Goal: Information Seeking & Learning: Learn about a topic

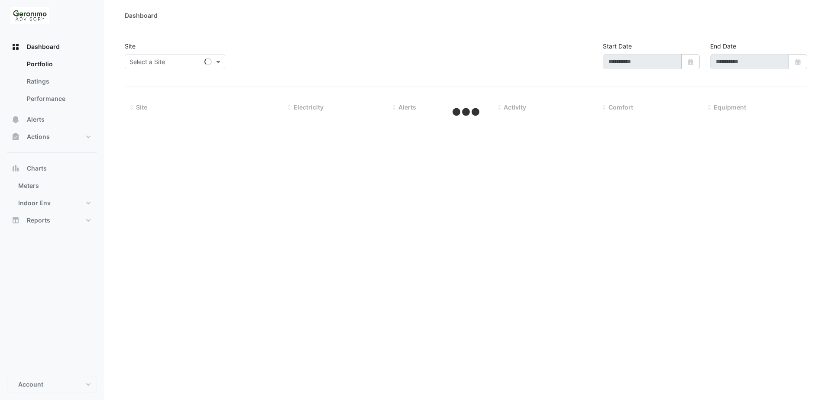
type input "**********"
select select "**"
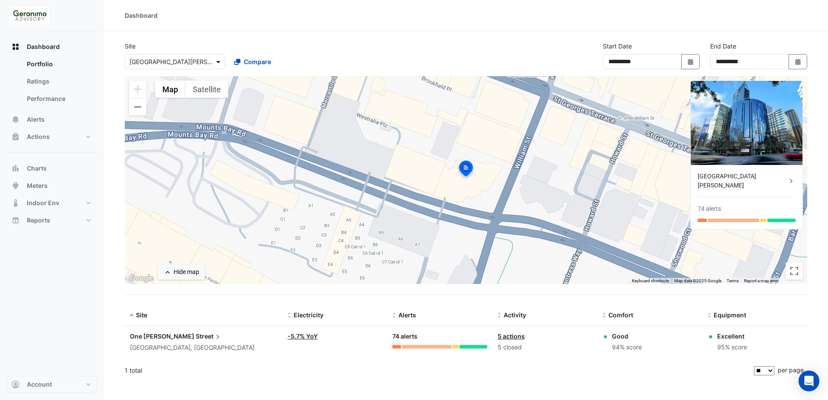
click at [215, 63] on span at bounding box center [219, 61] width 11 height 9
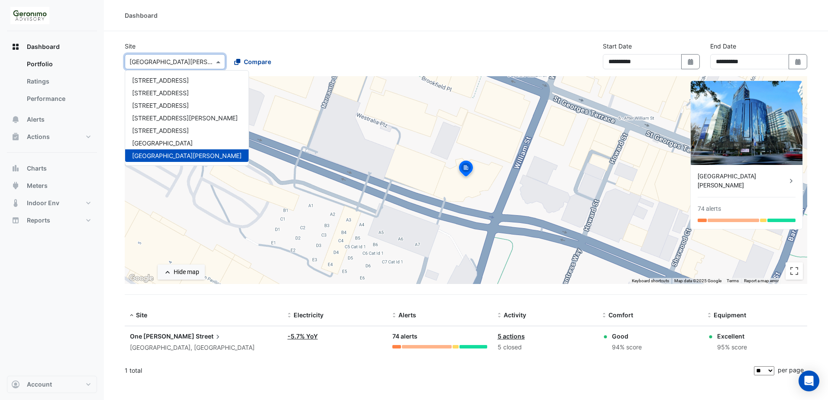
click at [234, 62] on button "Compare" at bounding box center [253, 61] width 48 height 15
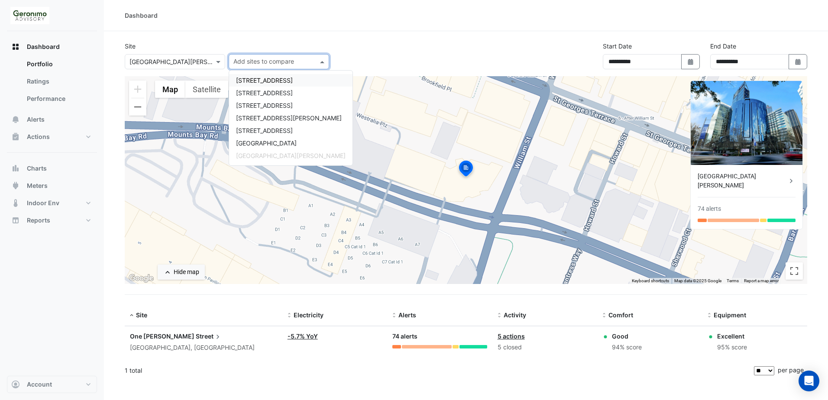
click at [429, 64] on div "**********" at bounding box center [466, 59] width 693 height 35
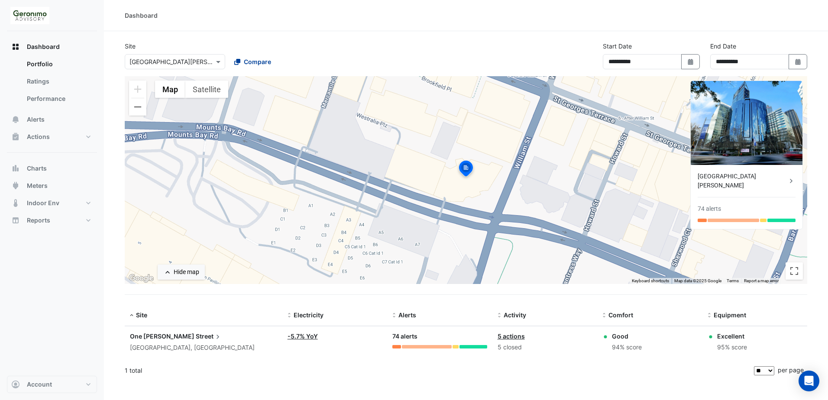
click at [272, 59] on button "Compare" at bounding box center [253, 61] width 48 height 15
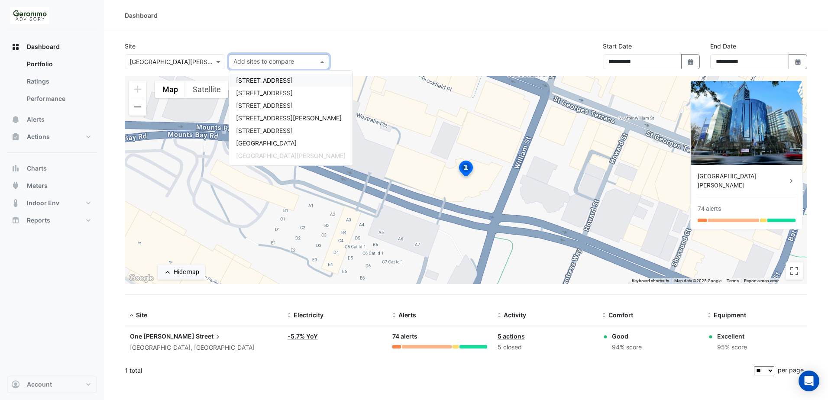
click at [271, 81] on span "[STREET_ADDRESS]" at bounding box center [264, 80] width 57 height 7
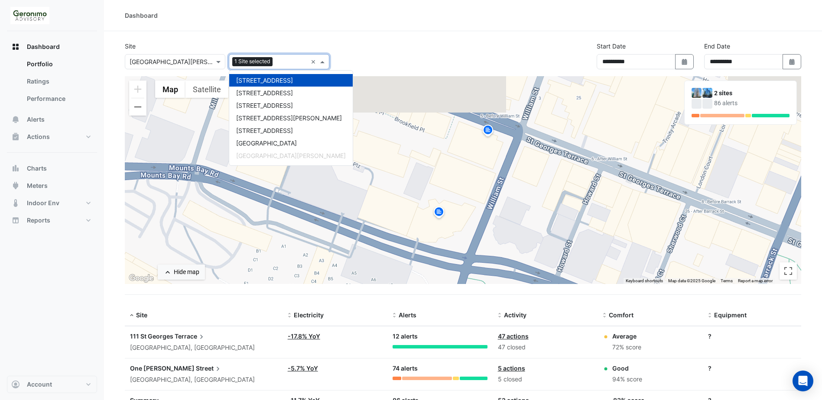
click at [403, 60] on div "**********" at bounding box center [463, 59] width 687 height 35
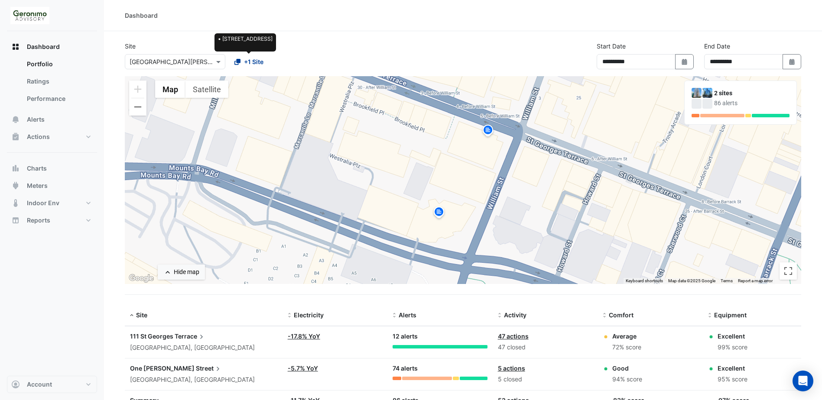
click at [240, 58] on fa-icon at bounding box center [237, 61] width 6 height 9
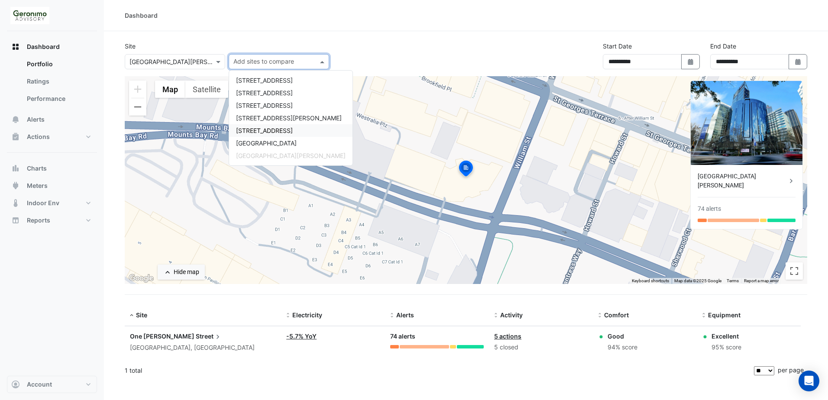
click at [459, 24] on div "Dashboard" at bounding box center [466, 15] width 724 height 31
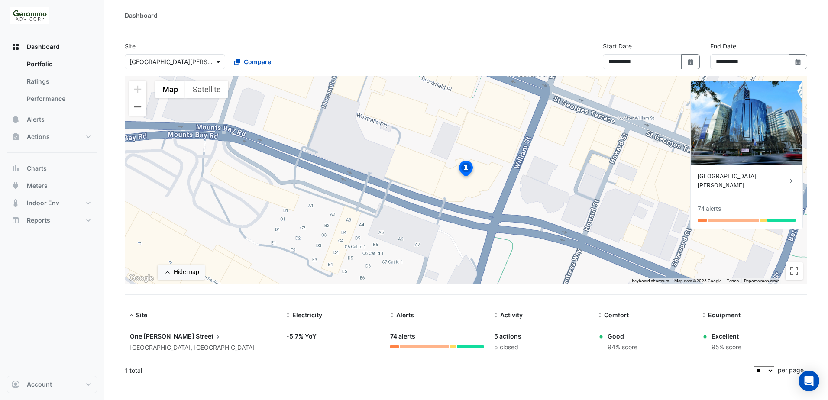
click at [218, 63] on span at bounding box center [219, 61] width 11 height 9
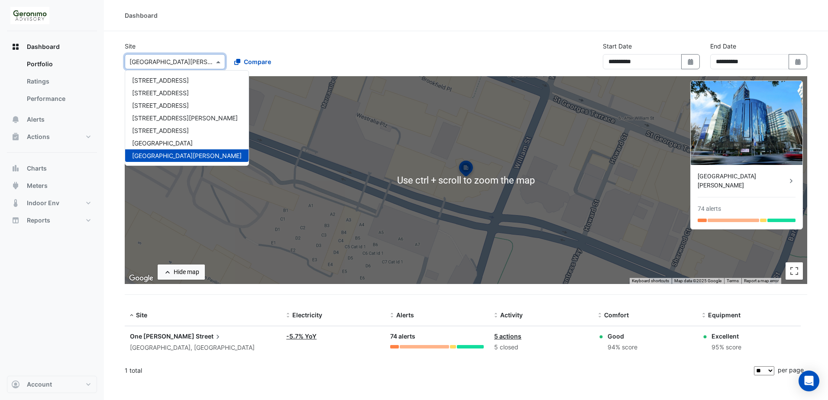
click at [383, 73] on div "**********" at bounding box center [466, 59] width 693 height 35
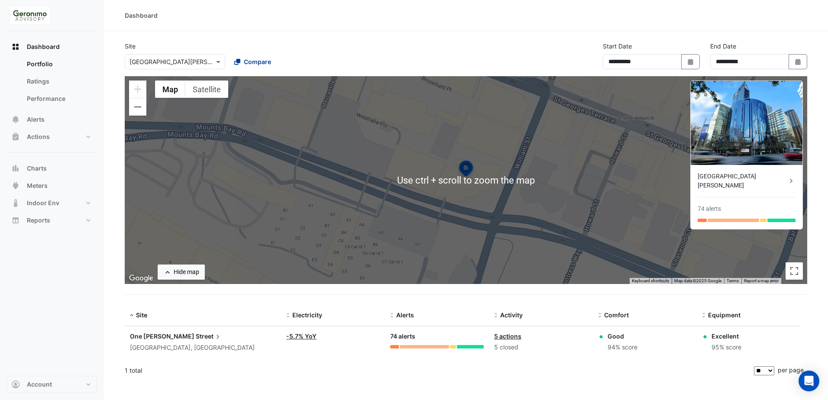
click at [238, 62] on icon at bounding box center [237, 62] width 6 height 6
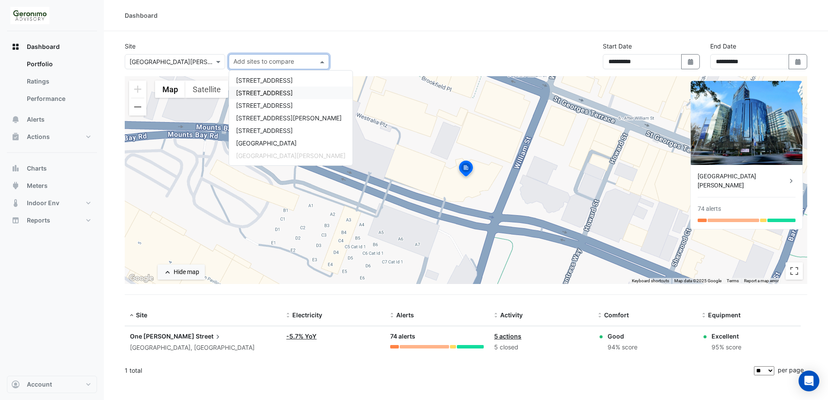
click at [256, 94] on span "[STREET_ADDRESS]" at bounding box center [264, 92] width 57 height 7
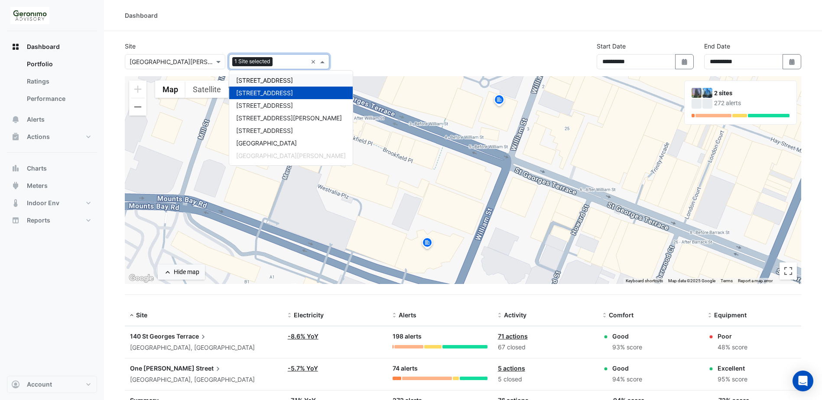
click at [364, 64] on div "**********" at bounding box center [463, 59] width 687 height 35
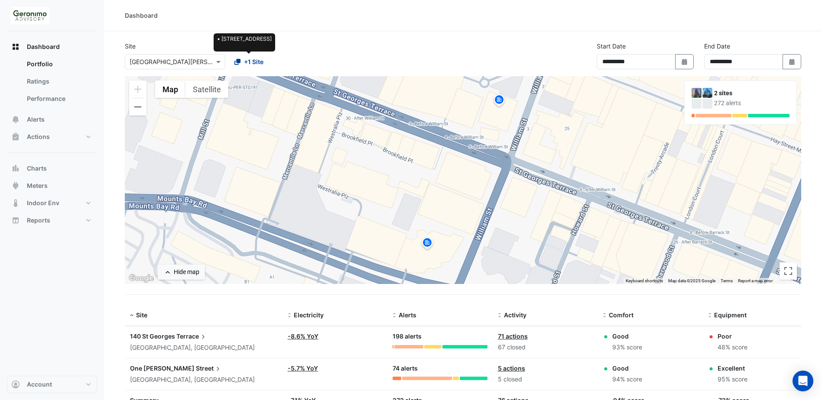
click at [245, 68] on button "+1 Site" at bounding box center [249, 61] width 40 height 15
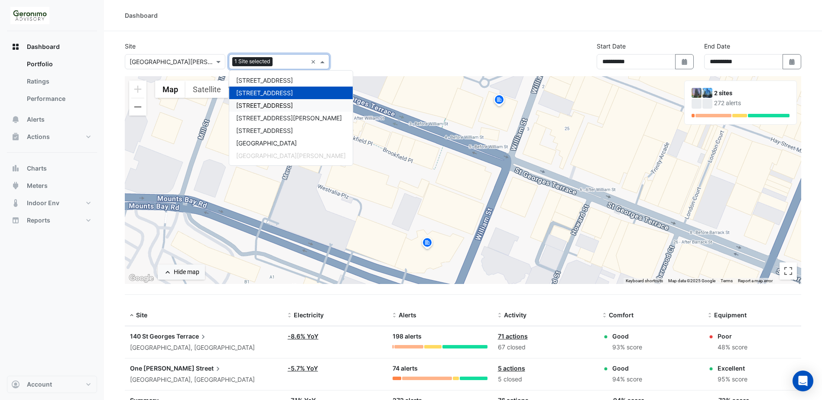
click at [257, 110] on div "[STREET_ADDRESS]" at bounding box center [290, 105] width 123 height 13
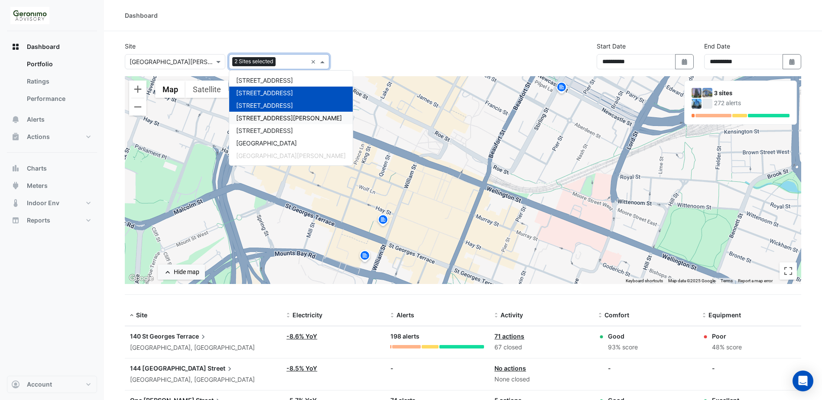
click at [271, 118] on span "[STREET_ADDRESS][PERSON_NAME]" at bounding box center [289, 117] width 106 height 7
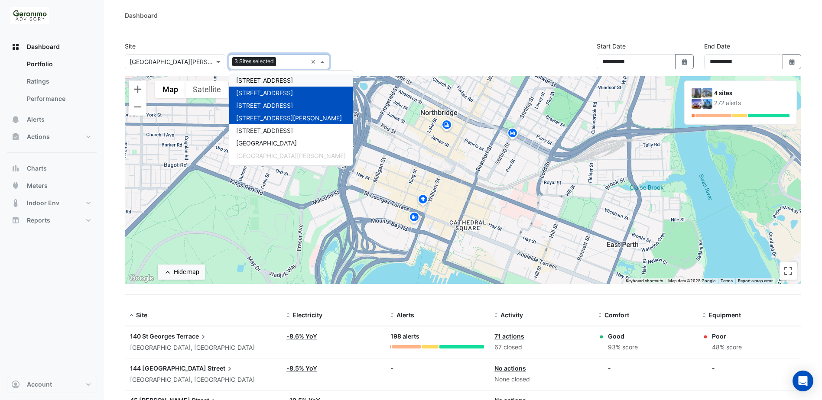
click at [273, 79] on span "[STREET_ADDRESS]" at bounding box center [264, 80] width 57 height 7
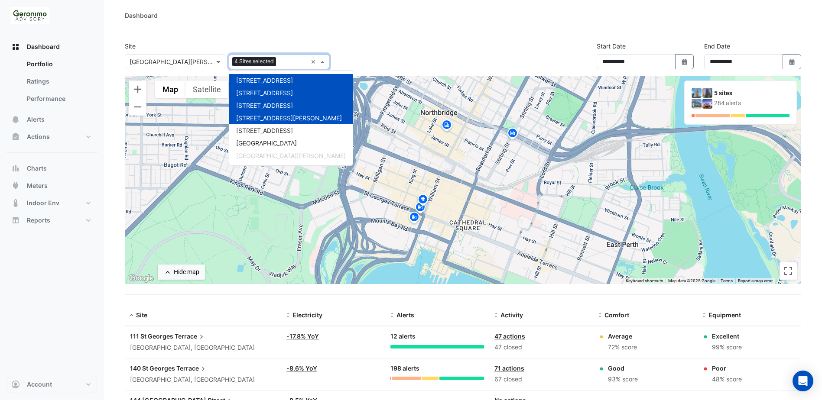
click at [293, 79] on span "[STREET_ADDRESS]" at bounding box center [264, 80] width 57 height 7
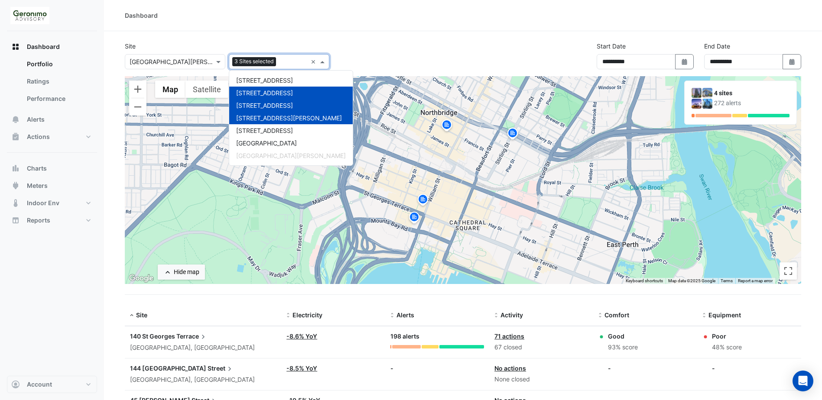
click at [291, 91] on span "[STREET_ADDRESS]" at bounding box center [264, 92] width 57 height 7
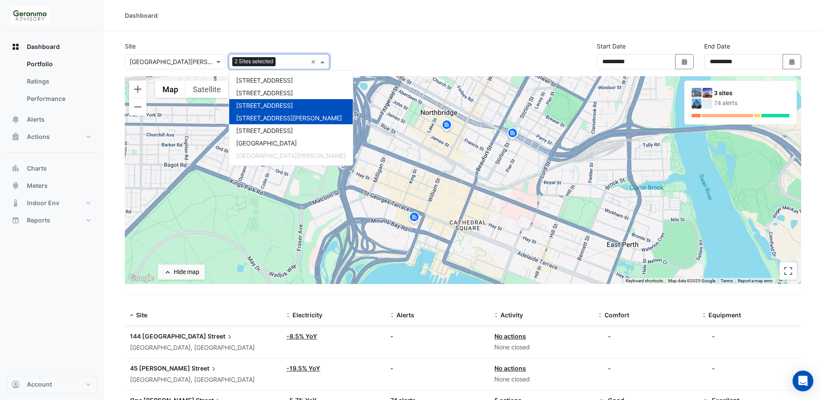
click at [287, 101] on div "[STREET_ADDRESS]" at bounding box center [290, 105] width 123 height 13
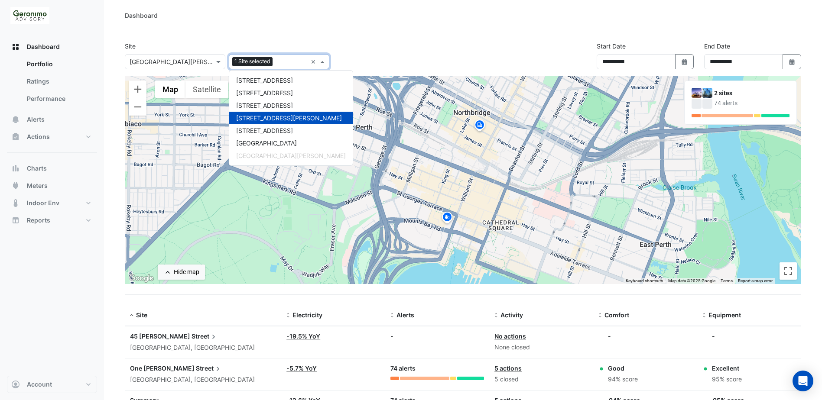
click at [284, 113] on div "[STREET_ADDRESS][PERSON_NAME]" at bounding box center [290, 118] width 123 height 13
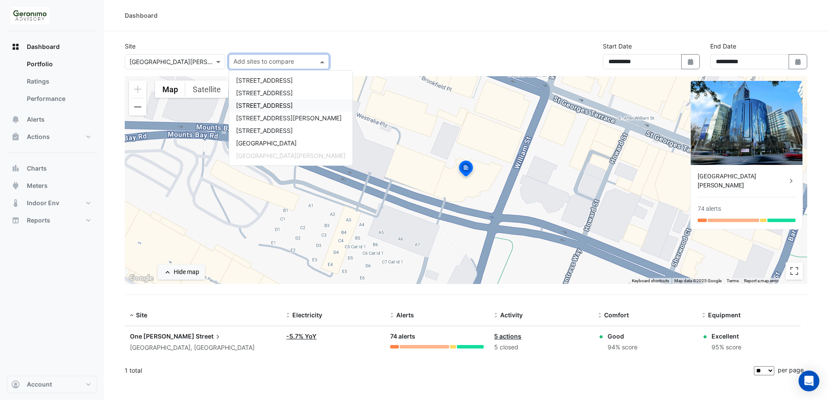
click at [386, 37] on section "**********" at bounding box center [466, 206] width 724 height 351
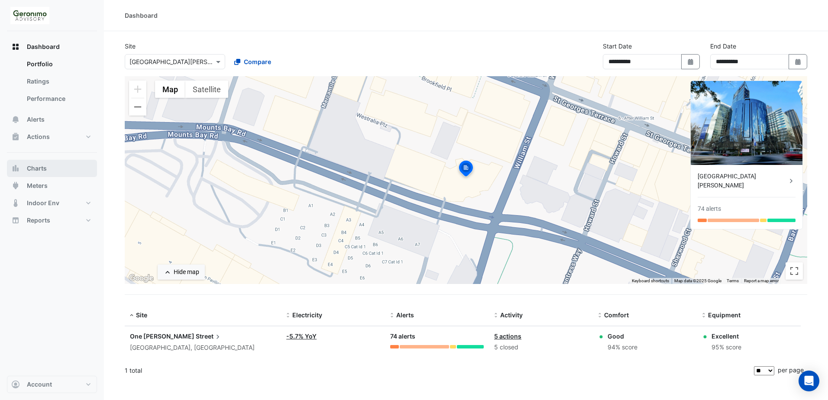
click at [23, 167] on button "Charts" at bounding box center [52, 168] width 90 height 17
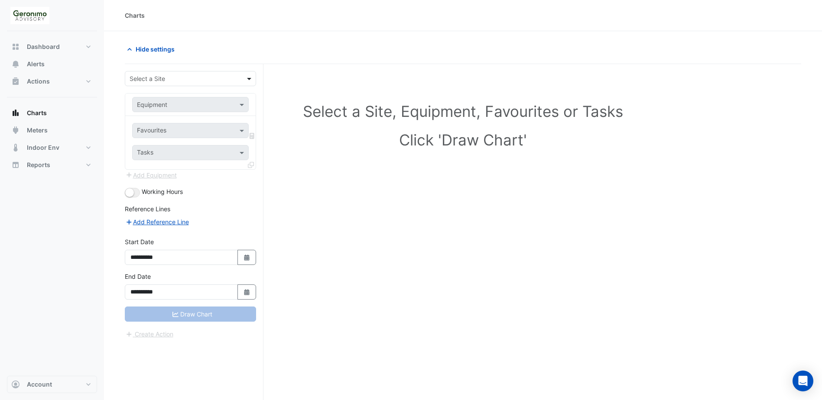
click at [248, 79] on span at bounding box center [250, 78] width 11 height 9
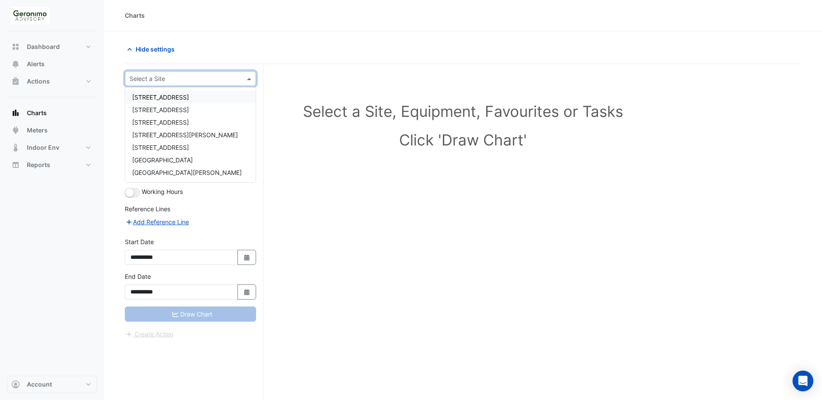
click at [189, 99] on span "[STREET_ADDRESS]" at bounding box center [160, 97] width 57 height 7
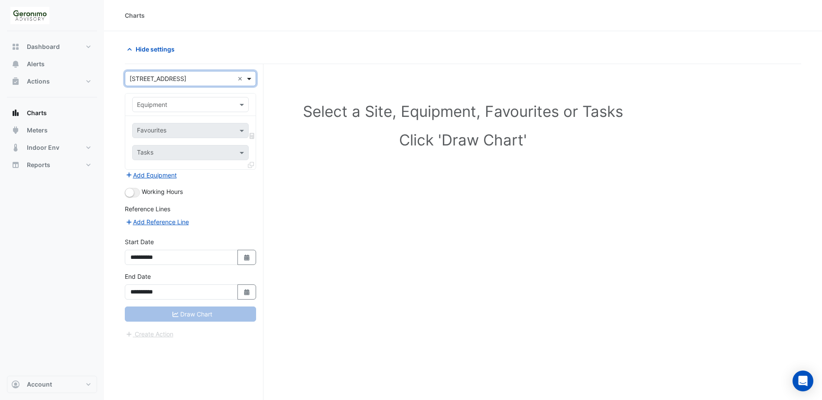
click at [249, 82] on span at bounding box center [250, 78] width 11 height 9
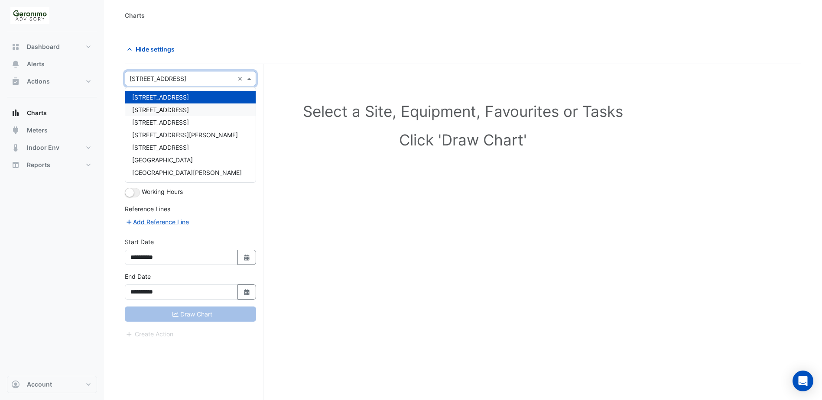
click at [189, 112] on span "[STREET_ADDRESS]" at bounding box center [160, 109] width 57 height 7
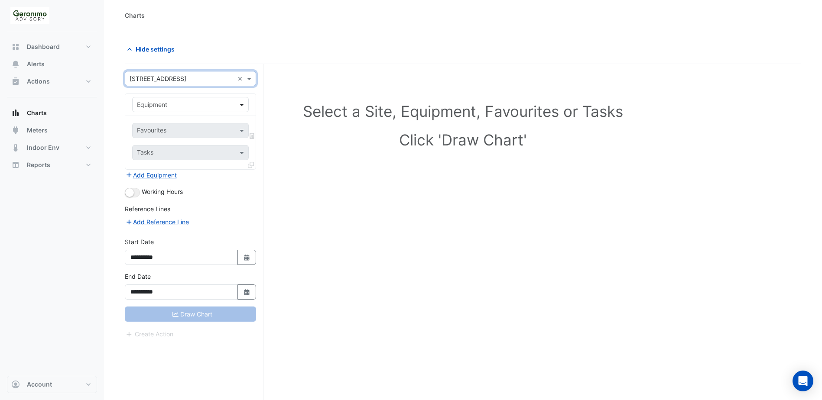
click at [242, 106] on span at bounding box center [242, 104] width 11 height 9
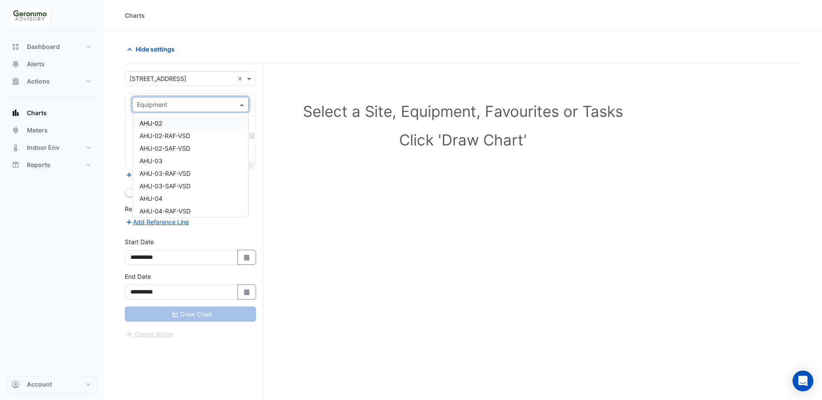
click at [169, 125] on div "AHU-02" at bounding box center [191, 123] width 116 height 13
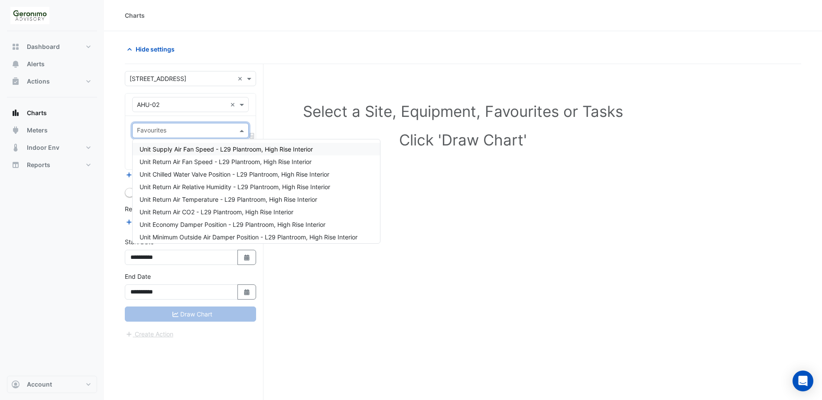
click at [240, 130] on span at bounding box center [242, 130] width 11 height 9
click at [225, 161] on span "Unit Return Air Fan Speed - L29 Plantroom, High Rise Interior" at bounding box center [226, 161] width 172 height 7
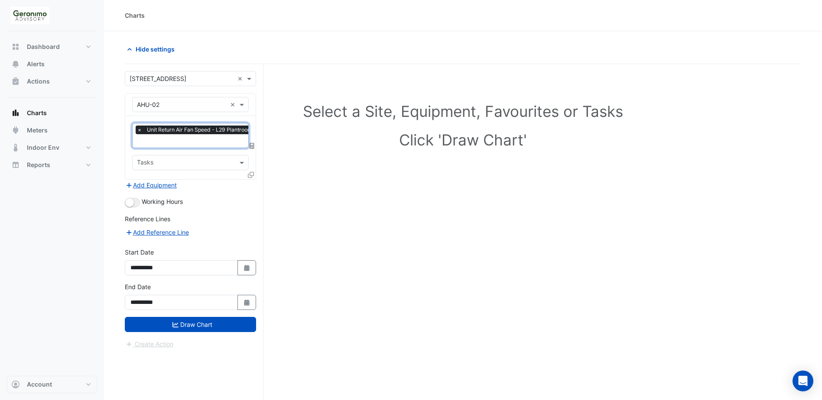
click at [212, 142] on input "text" at bounding box center [219, 141] width 164 height 9
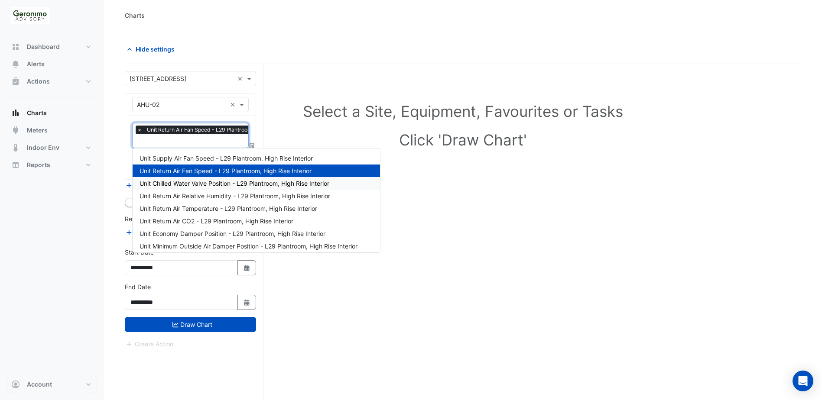
click at [220, 188] on div "Unit Chilled Water Valve Position - L29 Plantroom, High Rise Interior" at bounding box center [256, 183] width 247 height 13
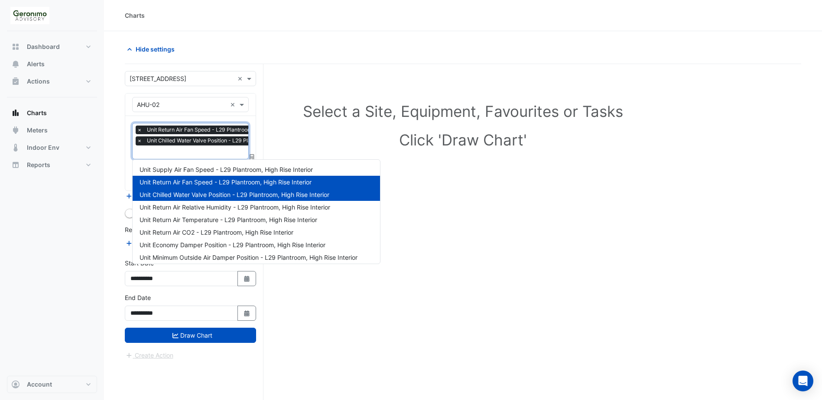
click at [219, 153] on input "text" at bounding box center [227, 153] width 181 height 9
click at [222, 214] on div "Unit Return Air Temperature - L29 Plantroom, High Rise Interior" at bounding box center [256, 220] width 247 height 13
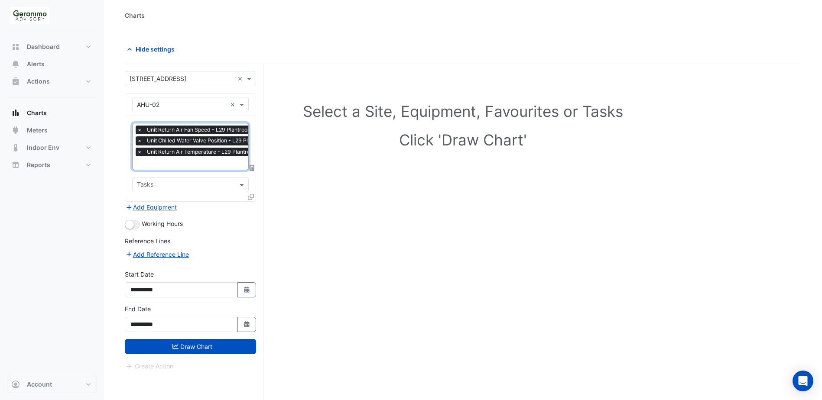
click at [206, 166] on input "text" at bounding box center [227, 163] width 181 height 9
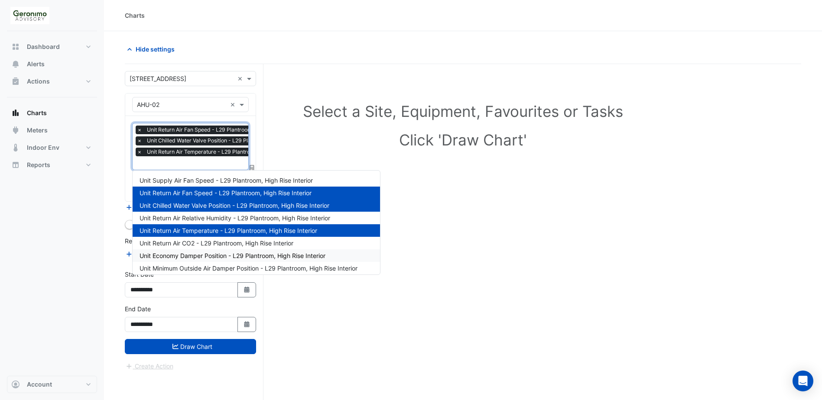
click at [204, 257] on span "Unit Economy Damper Position - L29 Plantroom, High Rise Interior" at bounding box center [233, 255] width 186 height 7
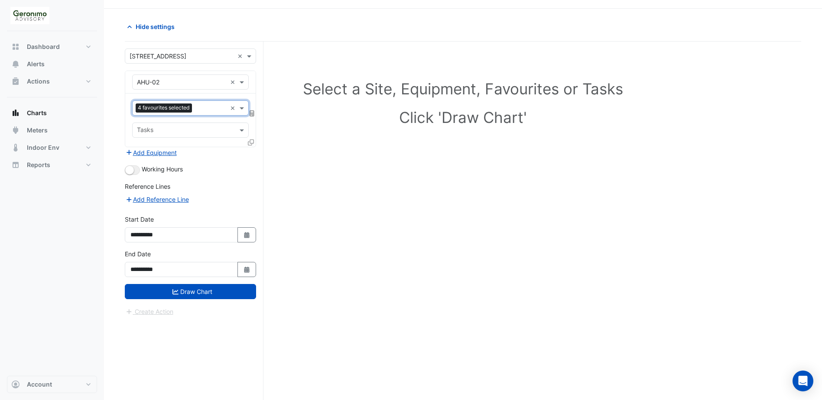
scroll to position [33, 0]
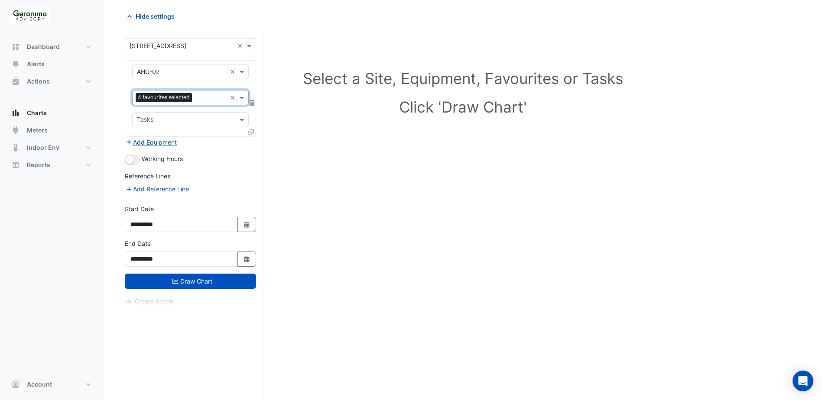
click at [149, 143] on button "Add Equipment" at bounding box center [151, 142] width 52 height 10
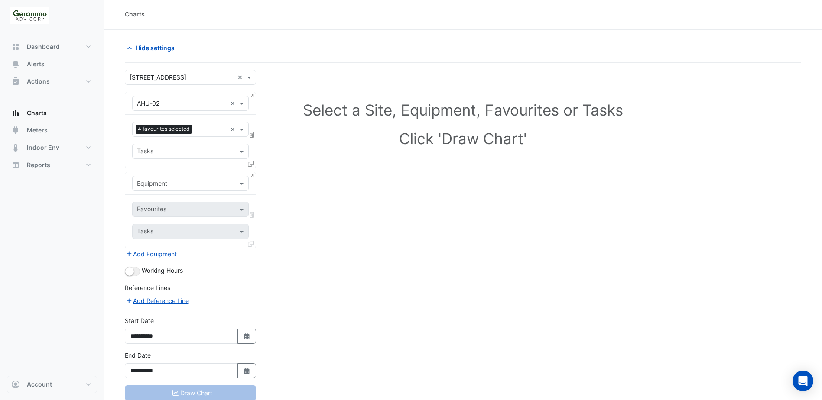
scroll to position [0, 0]
click at [253, 176] on button "Close" at bounding box center [253, 177] width 6 height 6
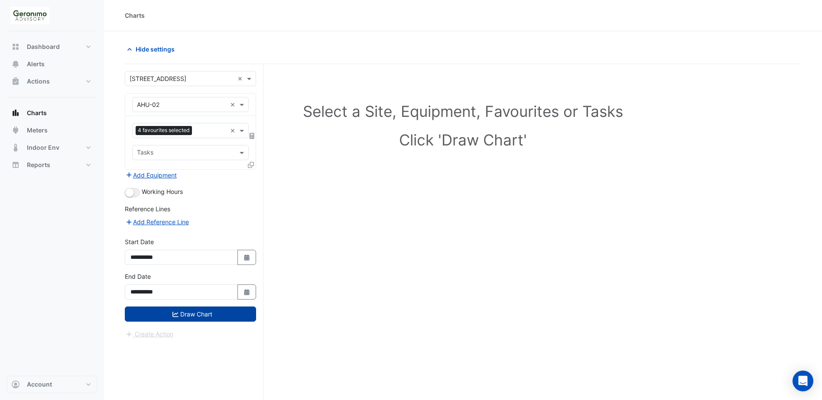
click at [194, 312] on button "Draw Chart" at bounding box center [190, 314] width 131 height 15
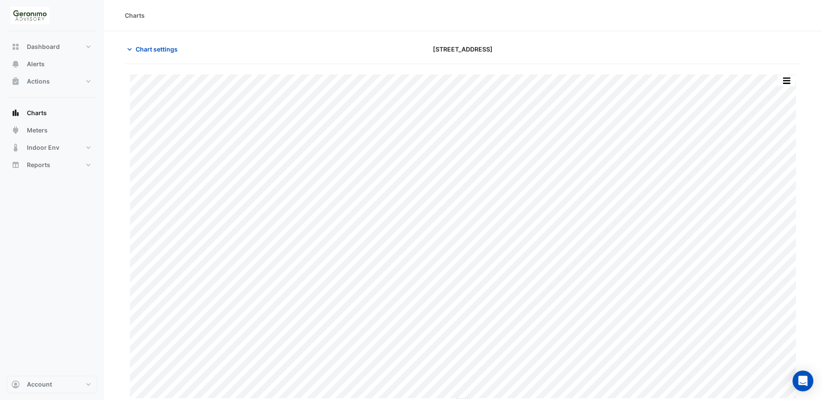
scroll to position [3, 0]
click at [787, 78] on button "button" at bounding box center [786, 78] width 17 height 11
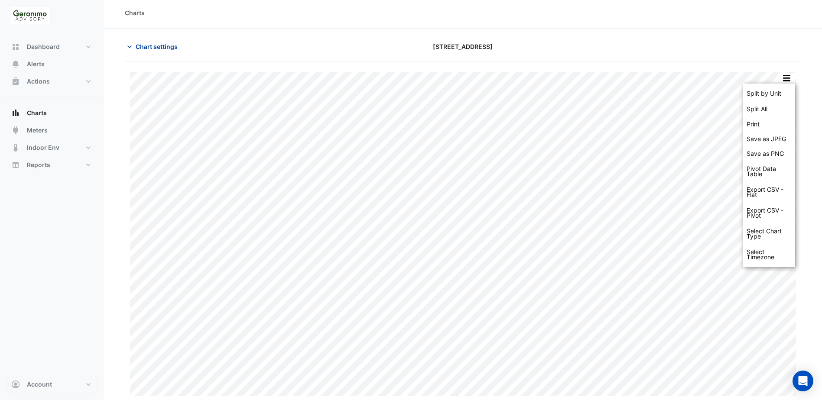
click at [130, 46] on icon "button" at bounding box center [129, 46] width 4 height 3
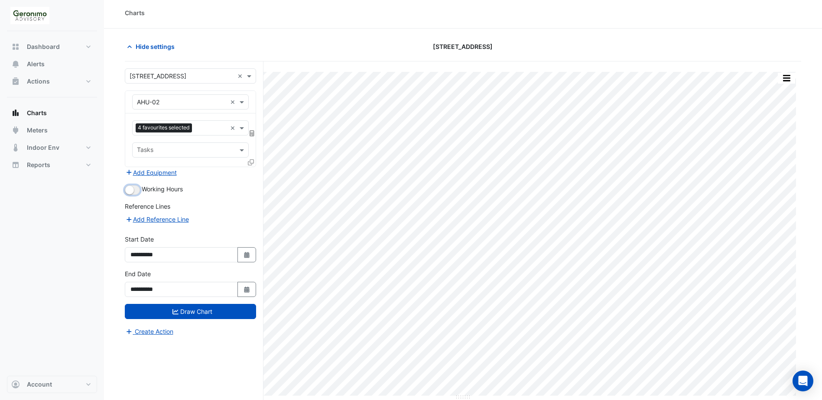
click at [134, 189] on button "button" at bounding box center [132, 190] width 15 height 10
click at [134, 189] on small "button" at bounding box center [135, 190] width 9 height 9
click at [134, 189] on button "button" at bounding box center [132, 190] width 15 height 10
click at [187, 312] on button "Draw Chart" at bounding box center [190, 311] width 131 height 15
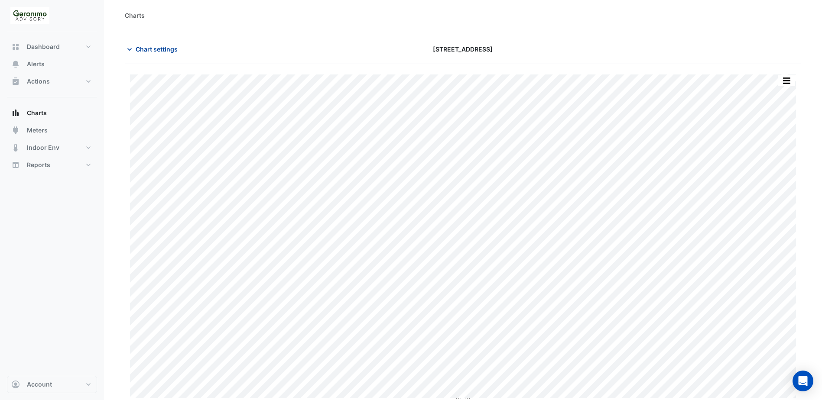
click at [130, 49] on icon "button" at bounding box center [129, 49] width 4 height 3
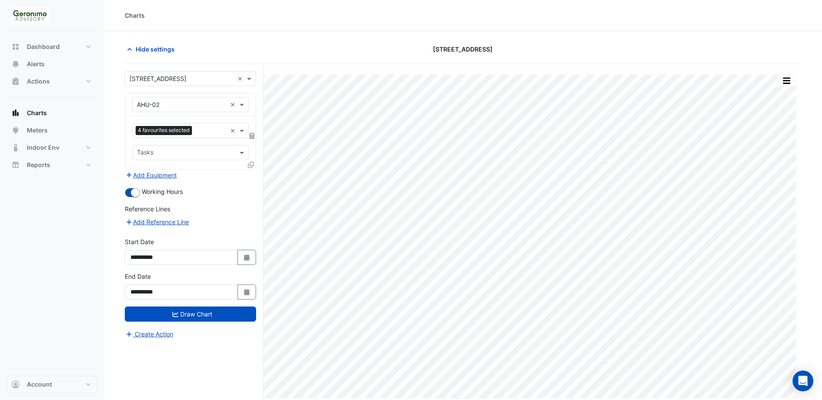
click at [127, 217] on div "Add Reference Line" at bounding box center [190, 222] width 131 height 10
click at [128, 221] on icon "button" at bounding box center [129, 222] width 8 height 6
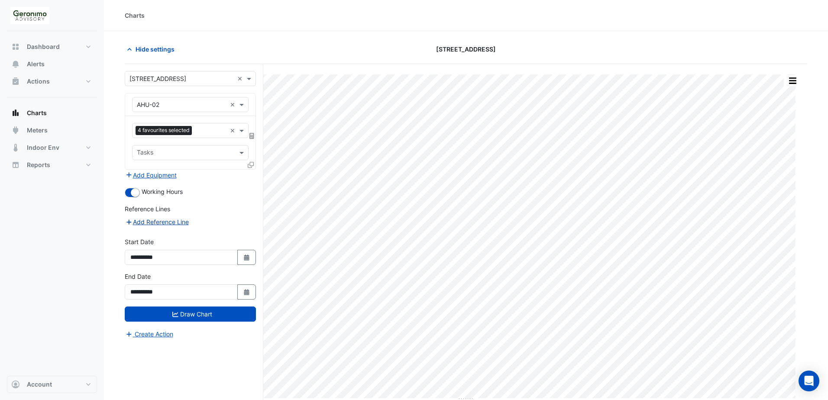
select select "*"
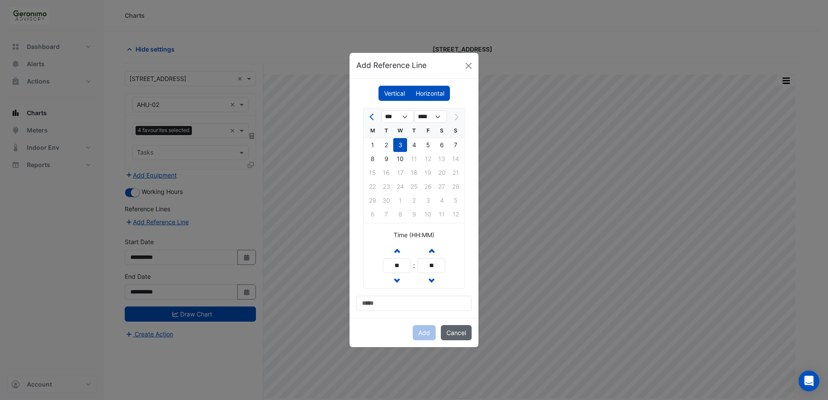
click at [455, 335] on button "Cancel" at bounding box center [456, 332] width 31 height 15
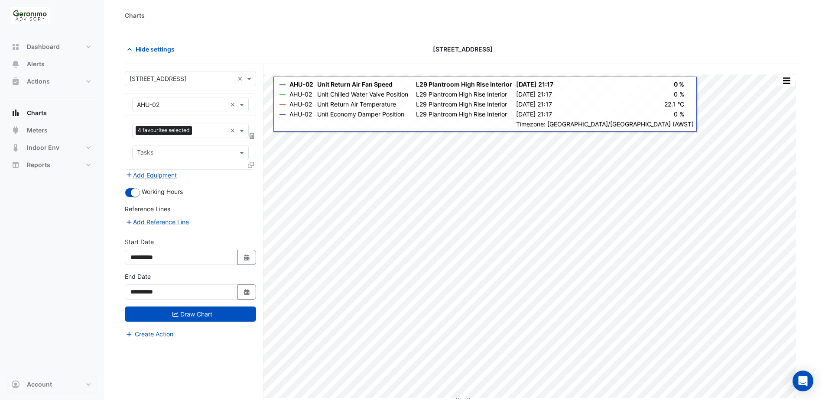
click at [269, 36] on section "Hide settings [STREET_ADDRESS] Split by Unit Split All Print Save as JPEG Save …" at bounding box center [463, 232] width 718 height 402
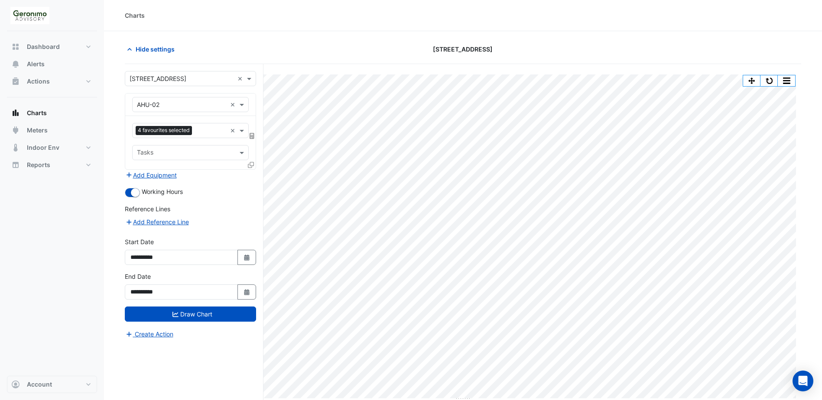
click at [218, 41] on section "Hide settings [STREET_ADDRESS] Split by Unit Split All Print Save as JPEG Save …" at bounding box center [463, 232] width 718 height 402
click at [128, 49] on icon "button" at bounding box center [129, 49] width 4 height 3
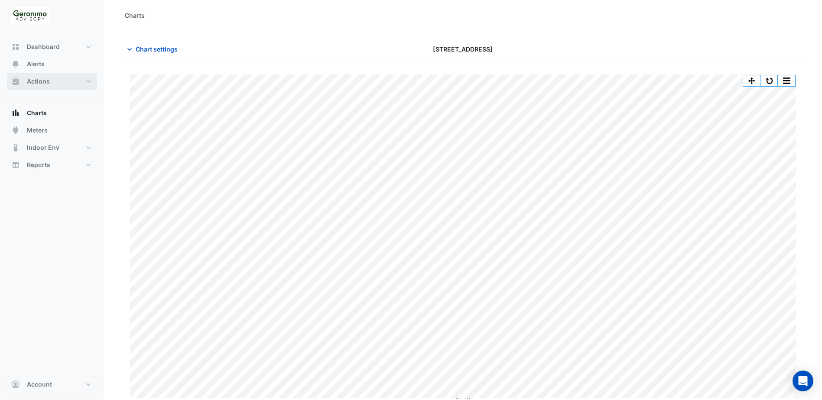
click at [48, 83] on span "Actions" at bounding box center [38, 81] width 23 height 9
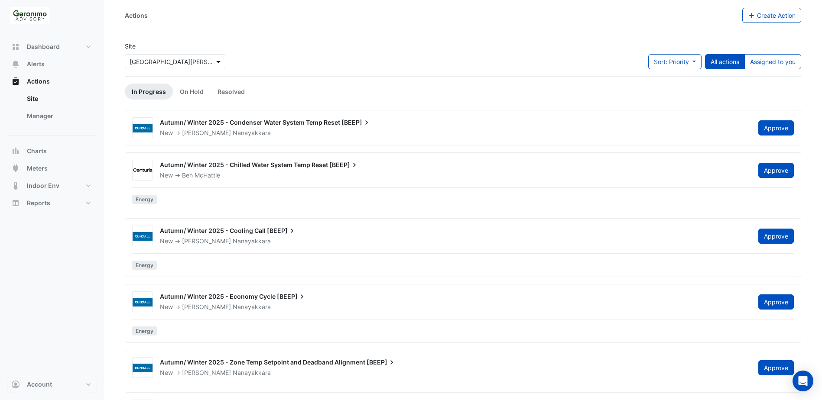
click at [214, 63] on span at bounding box center [219, 61] width 11 height 9
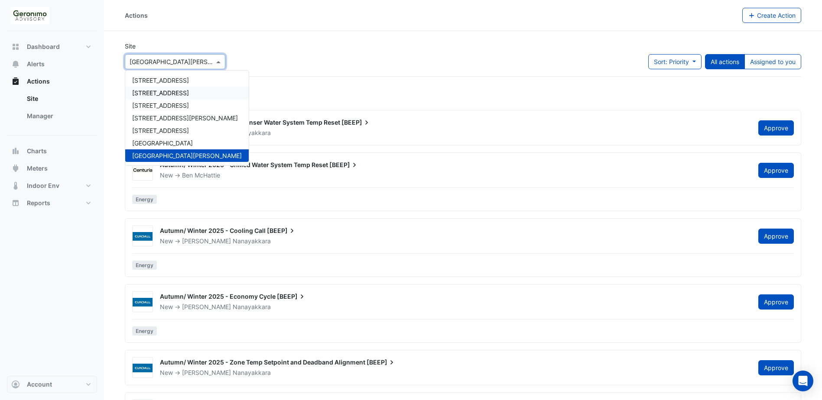
click at [306, 60] on div "Site Select a Site × [GEOGRAPHIC_DATA][PERSON_NAME] [GEOGRAPHIC_DATA] [GEOGRAPH…" at bounding box center [463, 59] width 687 height 35
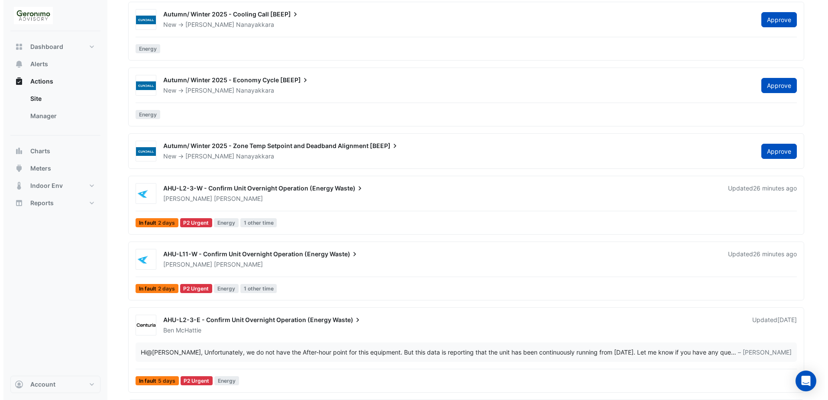
scroll to position [260, 0]
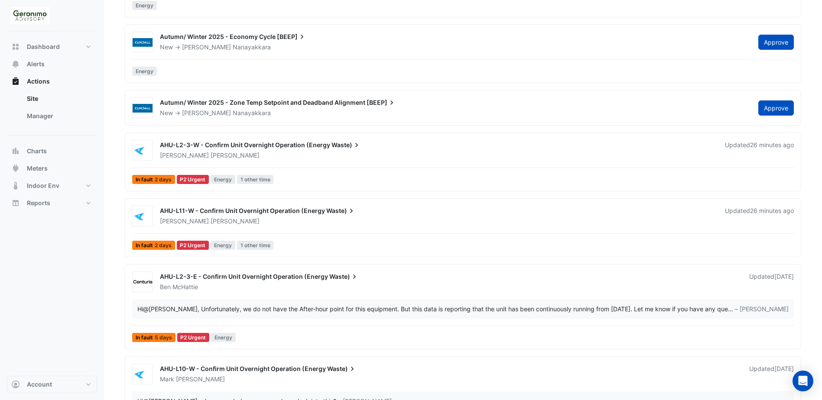
click at [397, 149] on div "AHU-L2-3-W - Confirm Unit Overnight Operation (Energy Waste)" at bounding box center [437, 146] width 555 height 10
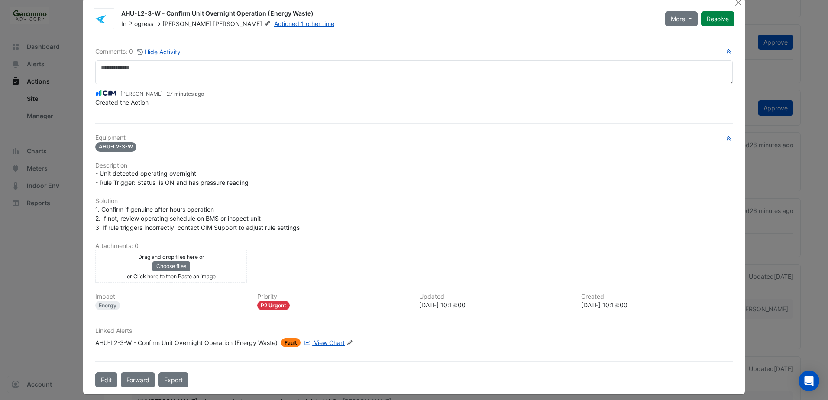
scroll to position [22, 0]
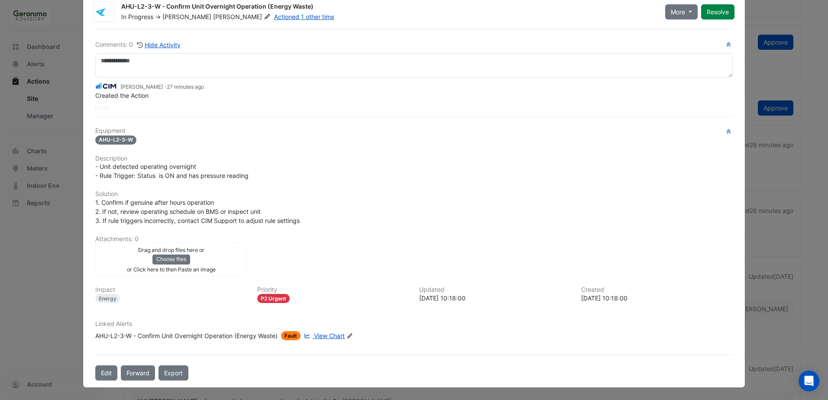
click at [325, 336] on span "View Chart" at bounding box center [329, 335] width 31 height 7
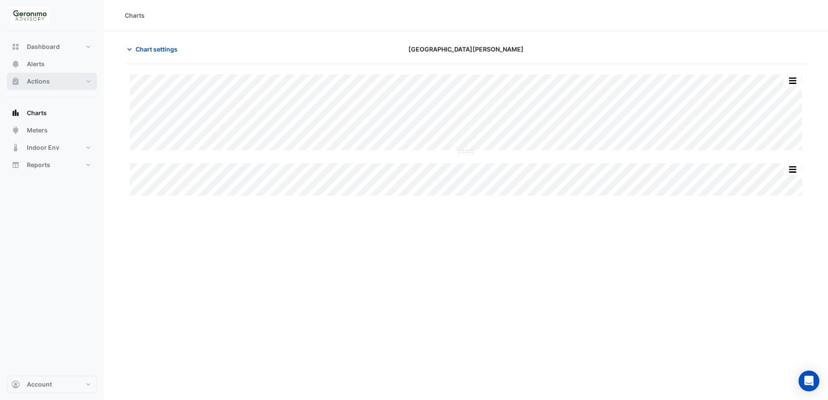
click at [88, 79] on button "Actions" at bounding box center [52, 81] width 90 height 17
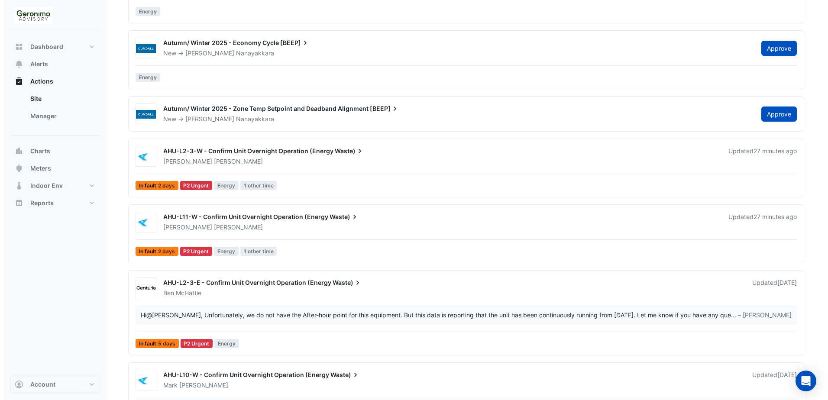
scroll to position [260, 0]
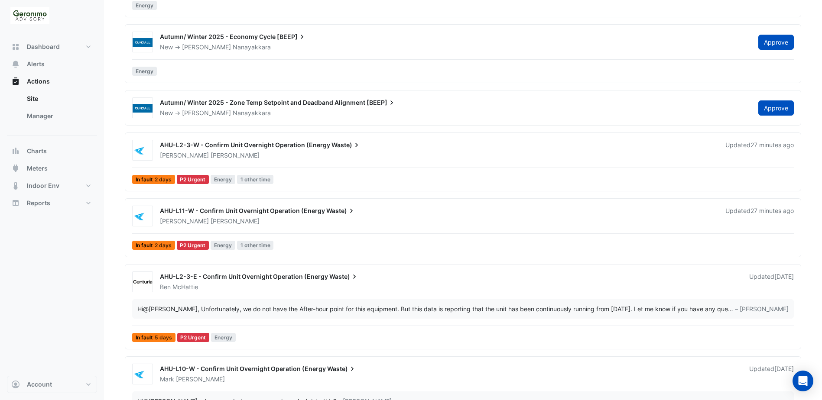
click at [415, 158] on div "[PERSON_NAME]" at bounding box center [437, 155] width 557 height 9
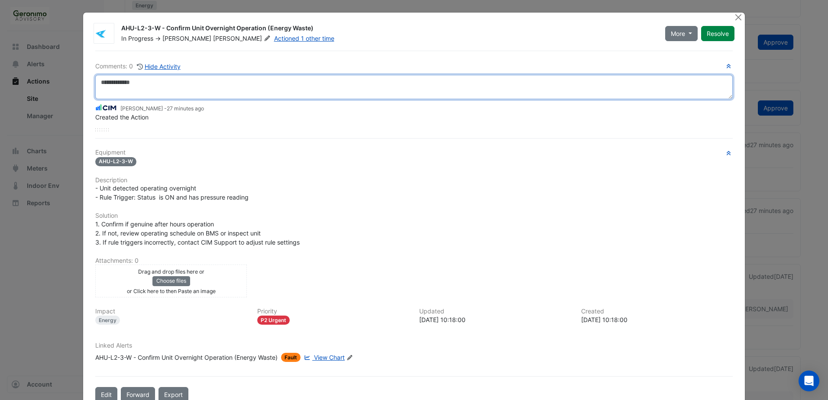
click at [312, 97] on textarea at bounding box center [414, 87] width 638 height 24
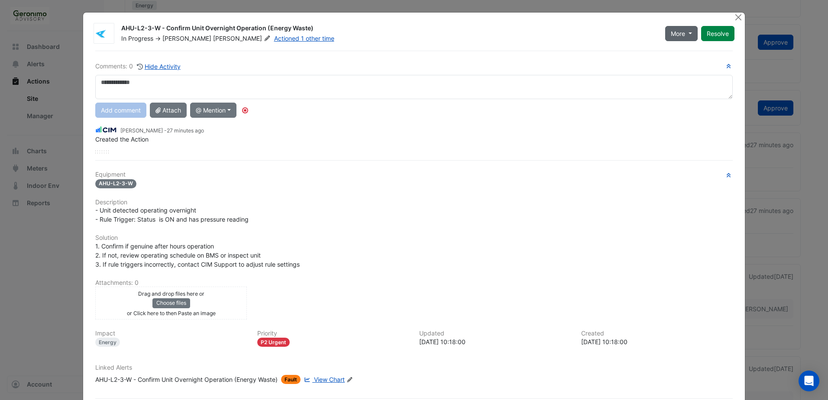
click at [692, 34] on button "More" at bounding box center [682, 33] width 32 height 15
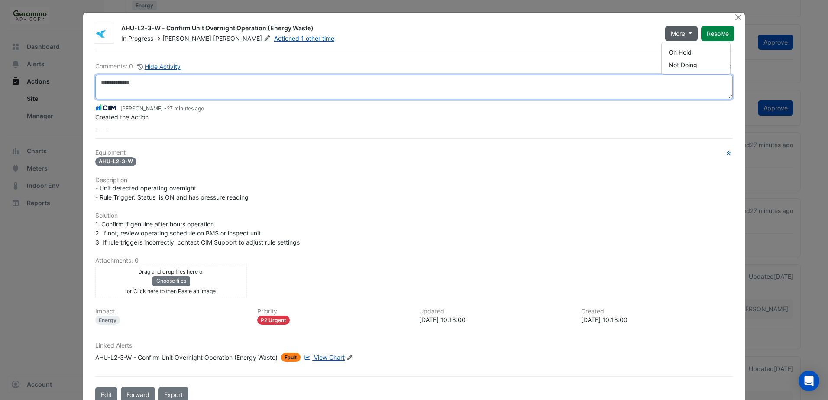
click at [388, 77] on textarea at bounding box center [414, 87] width 638 height 24
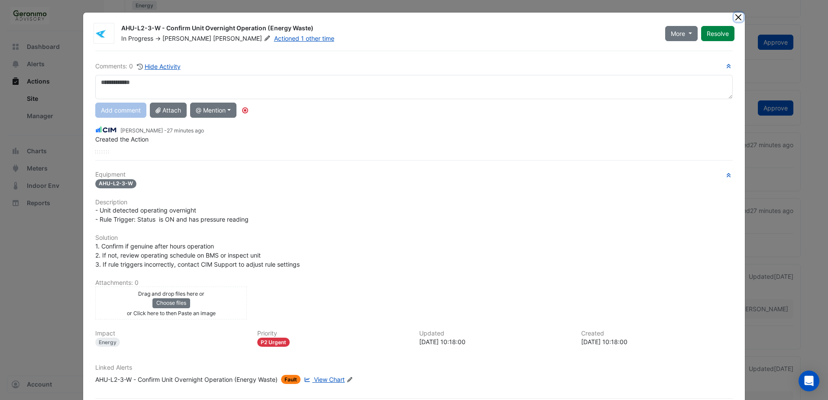
click at [736, 19] on button "Close" at bounding box center [738, 17] width 9 height 9
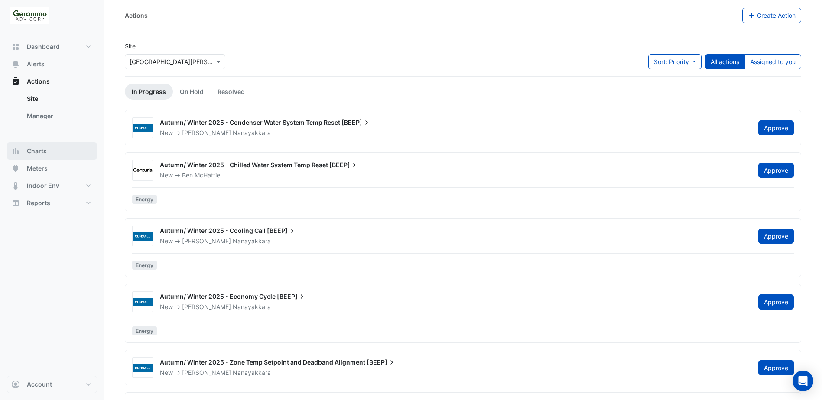
click at [33, 151] on span "Charts" at bounding box center [37, 151] width 20 height 9
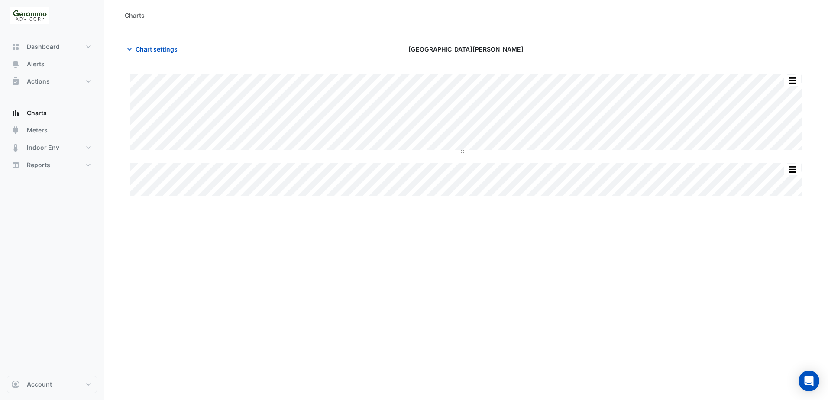
type input "**********"
click at [44, 115] on span "Charts" at bounding box center [37, 113] width 20 height 9
click at [130, 49] on icon "button" at bounding box center [129, 49] width 4 height 3
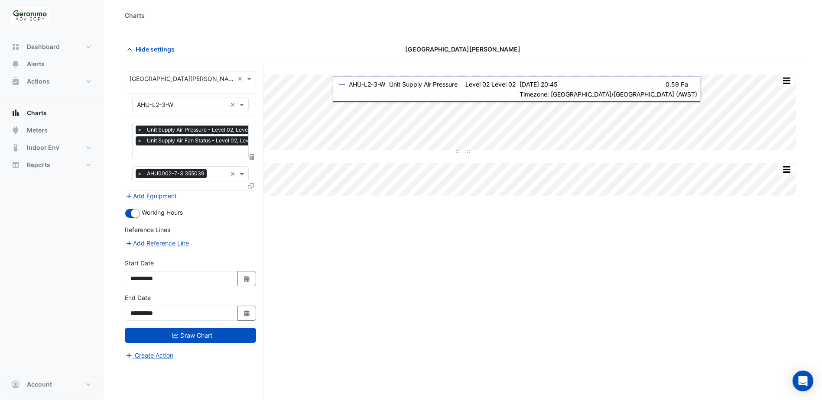
click at [405, 302] on div "Split All Split None Print Save as JPEG Save as PNG Pivot Data Table Export CSV…" at bounding box center [463, 248] width 676 height 369
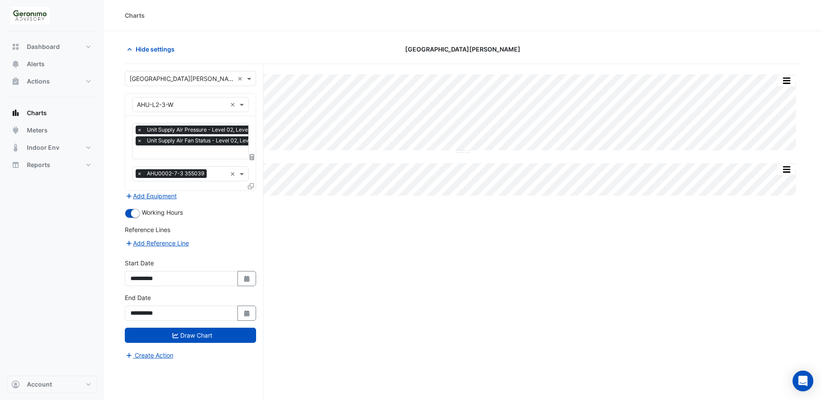
click at [320, 42] on div "Hide settings" at bounding box center [234, 49] width 229 height 15
click at [500, 268] on div "Split All Split None Print Save as JPEG Save as PNG Pivot Data Table Export CSV…" at bounding box center [463, 248] width 676 height 369
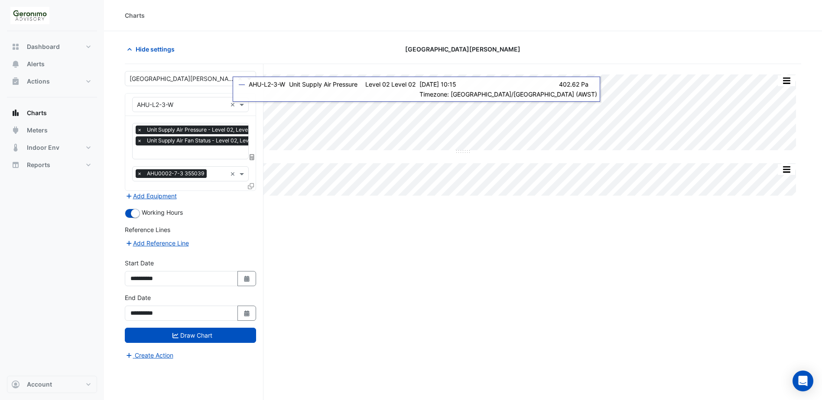
click at [658, 273] on div "Split All Split None Print Save as JPEG Save as PNG Pivot Data Table Export CSV…" at bounding box center [463, 248] width 676 height 369
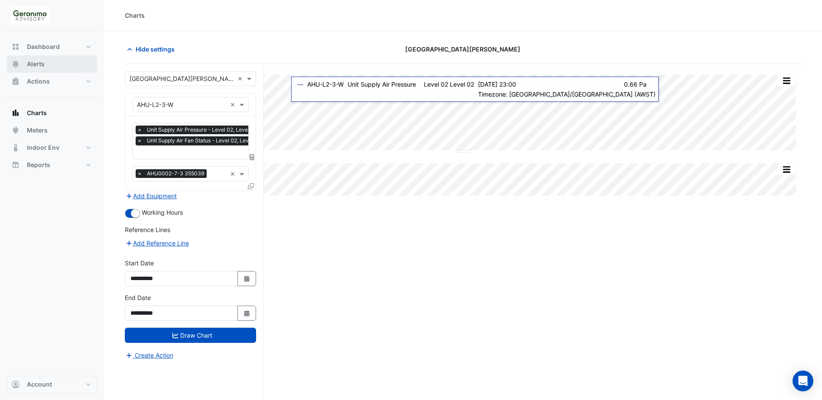
click at [45, 67] on button "Alerts" at bounding box center [52, 63] width 90 height 17
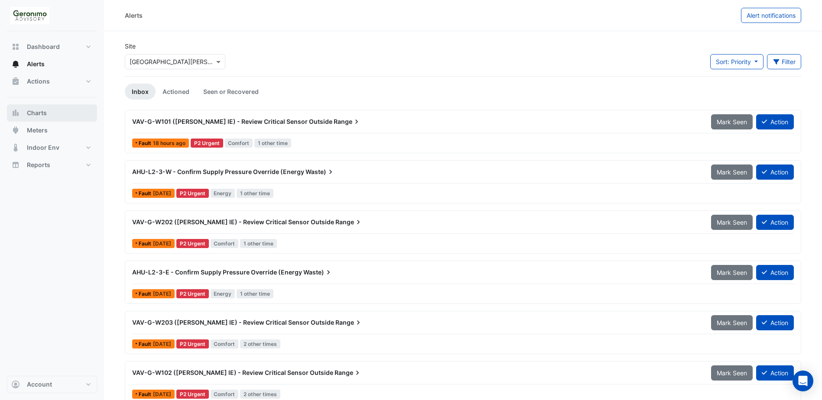
click at [49, 111] on button "Charts" at bounding box center [52, 112] width 90 height 17
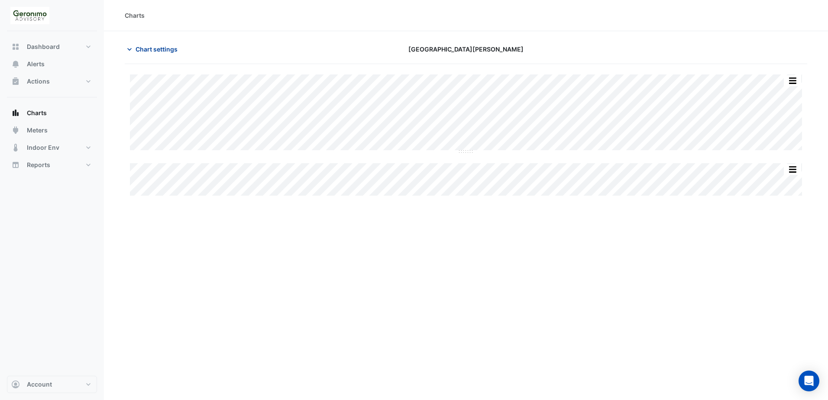
type input "**********"
click at [131, 50] on icon "button" at bounding box center [129, 49] width 9 height 9
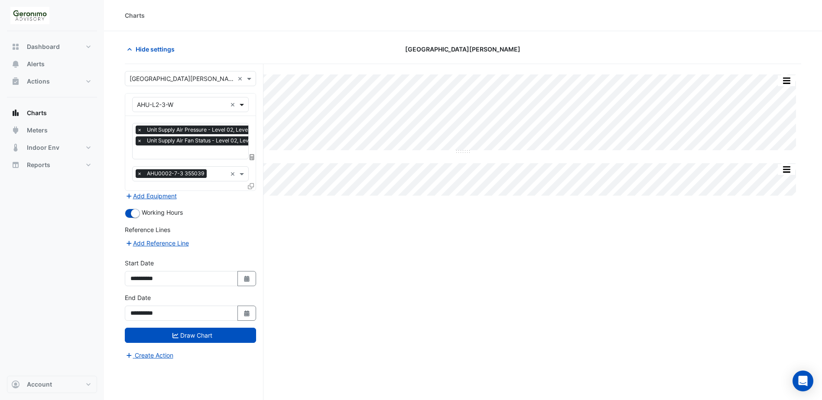
click at [245, 106] on span at bounding box center [242, 104] width 11 height 9
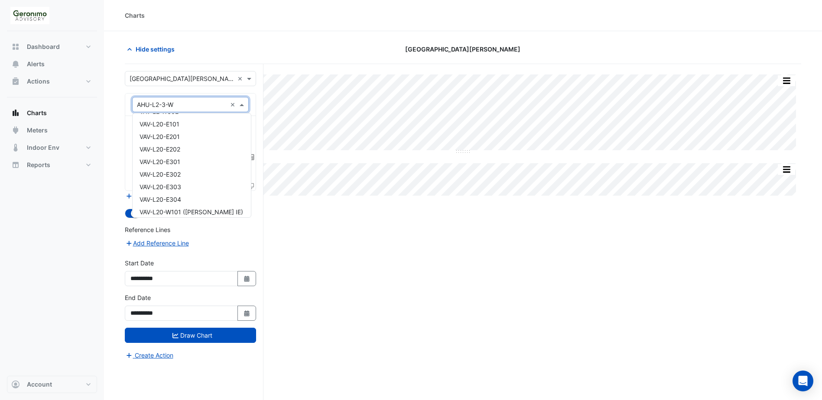
scroll to position [5492, 0]
